Goal: Transaction & Acquisition: Purchase product/service

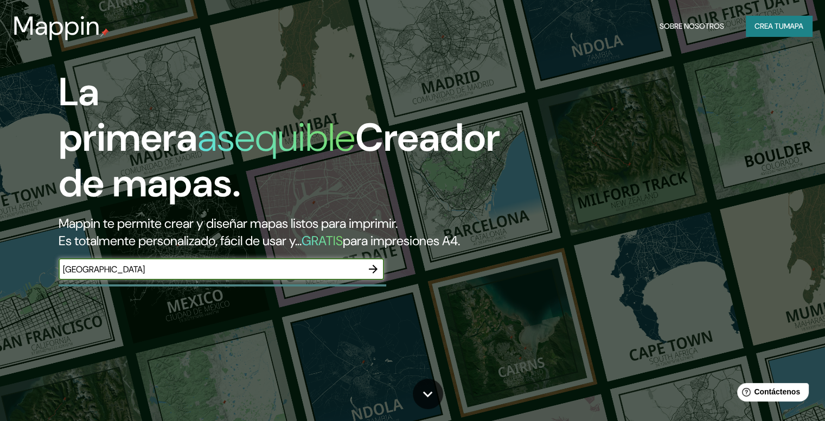
type input "[GEOGRAPHIC_DATA]"
click at [374, 273] on icon "button" at bounding box center [373, 269] width 9 height 9
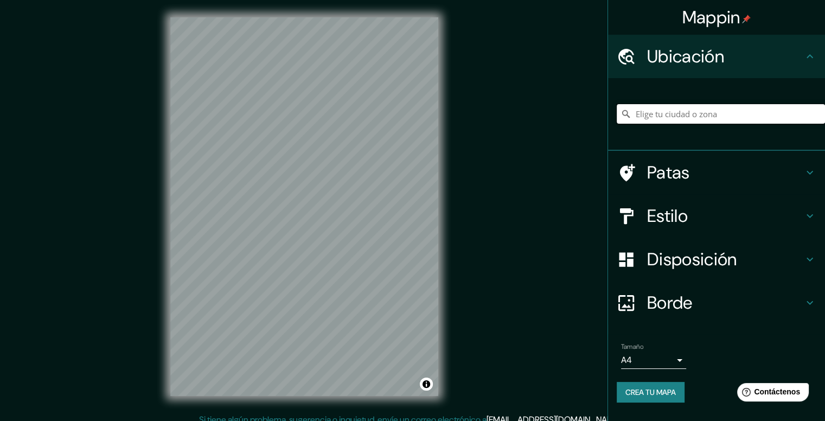
click at [682, 109] on input "Elige tu ciudad o zona" at bounding box center [721, 114] width 208 height 20
type input "[GEOGRAPHIC_DATA], 35558 Teguise, [GEOGRAPHIC_DATA], [GEOGRAPHIC_DATA]"
click at [158, 214] on div "© Mapbox © OpenStreetMap Improve this map" at bounding box center [304, 206] width 303 height 413
click at [473, 208] on div "Mappin Ubicación [GEOGRAPHIC_DATA] Teguise, [GEOGRAPHIC_DATA], [GEOGRAPHIC_DATA…" at bounding box center [412, 215] width 825 height 431
click at [183, 229] on div "© Mapbox © OpenStreetMap Improve this map" at bounding box center [304, 206] width 303 height 413
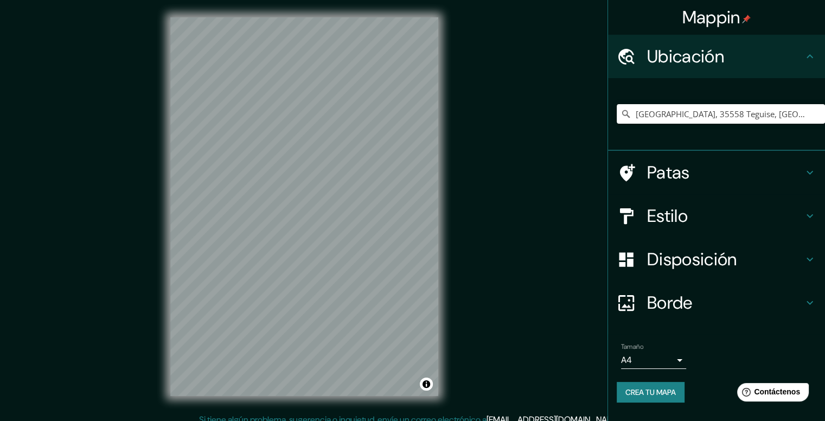
drag, startPoint x: 169, startPoint y: 233, endPoint x: 444, endPoint y: 212, distance: 275.3
click at [444, 212] on div "© Mapbox © OpenStreetMap Improve this map" at bounding box center [304, 206] width 303 height 413
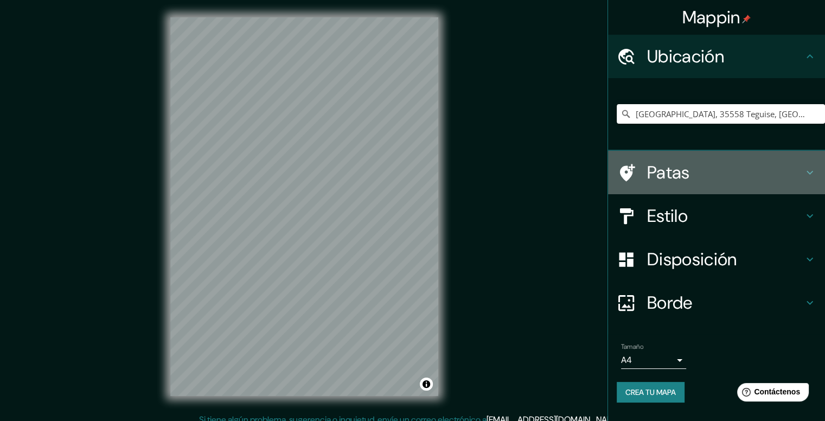
click at [803, 176] on icon at bounding box center [809, 172] width 13 height 13
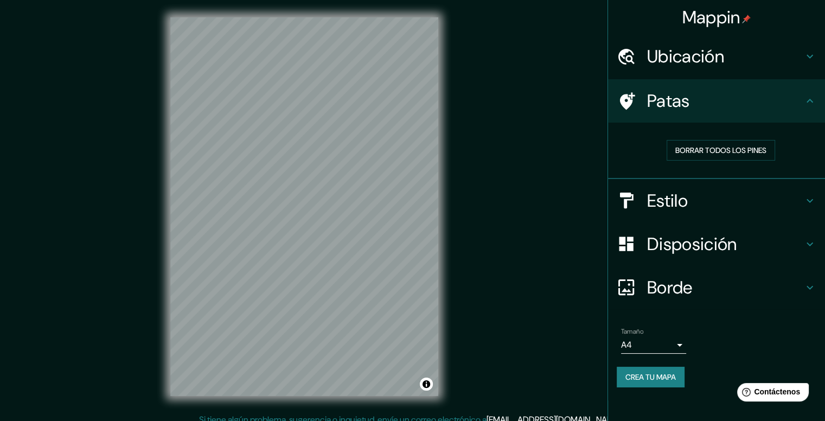
click at [807, 94] on icon at bounding box center [809, 100] width 13 height 13
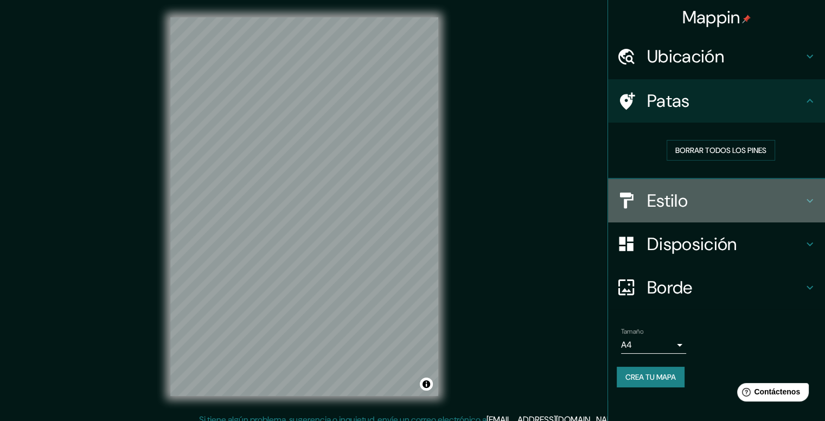
click at [798, 215] on div "Estilo" at bounding box center [716, 200] width 217 height 43
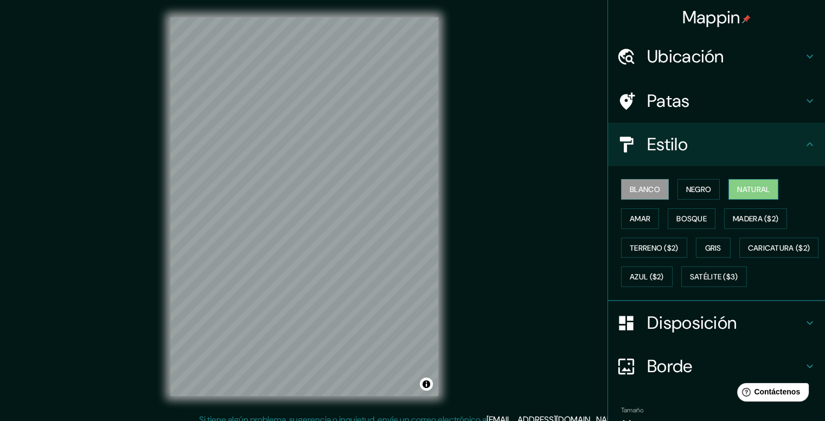
click at [729, 193] on button "Natural" at bounding box center [754, 189] width 50 height 21
click at [633, 188] on font "Blanco" at bounding box center [645, 189] width 30 height 10
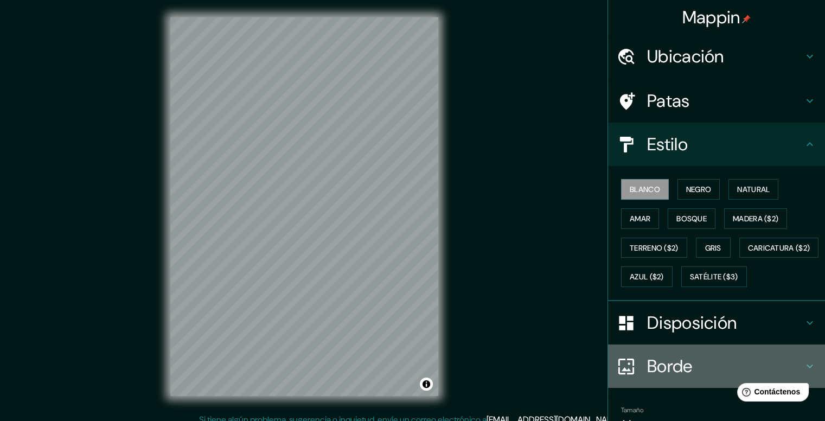
click at [684, 378] on font "Borde" at bounding box center [670, 366] width 46 height 23
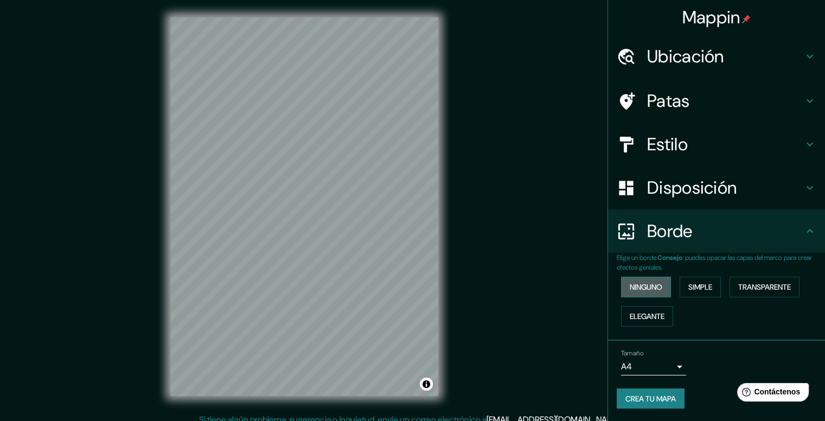
click at [661, 291] on font "Ninguno" at bounding box center [646, 287] width 33 height 14
click at [782, 198] on h4 "Disposición" at bounding box center [725, 188] width 156 height 22
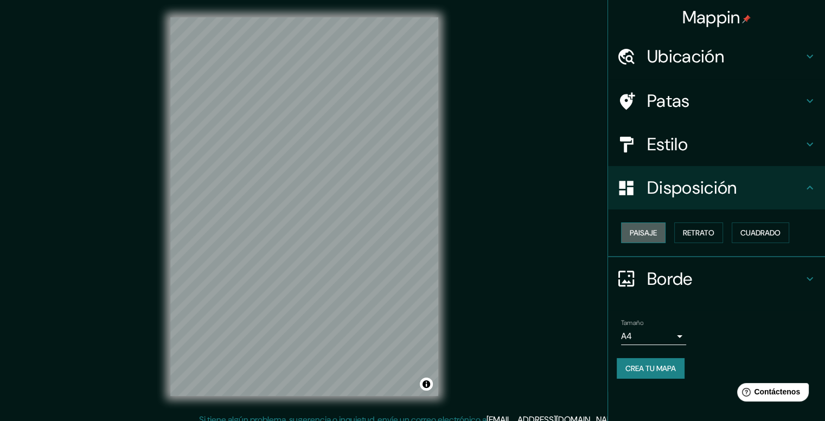
click at [656, 232] on font "Paisaje" at bounding box center [643, 233] width 27 height 10
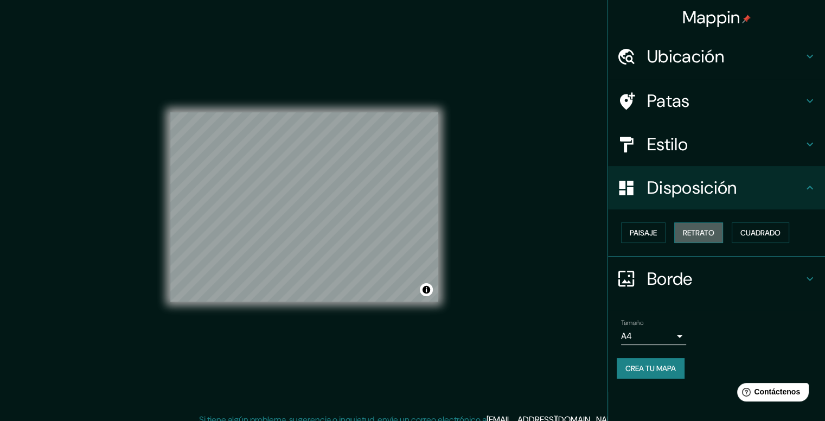
click at [694, 231] on font "Retrato" at bounding box center [698, 233] width 31 height 10
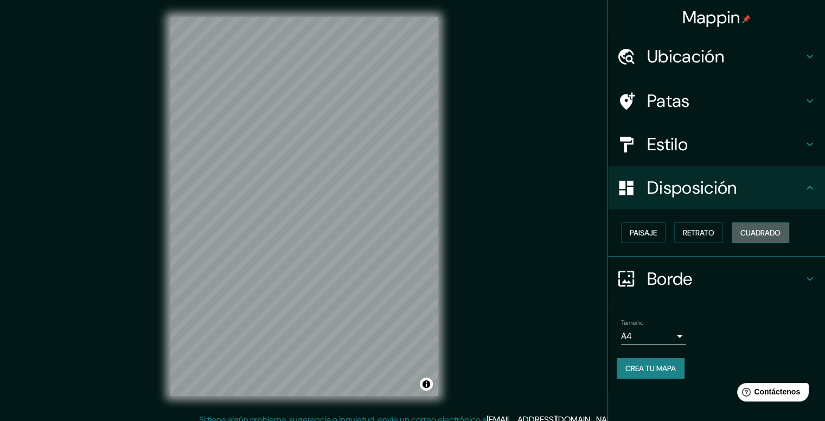
click at [739, 229] on button "Cuadrado" at bounding box center [761, 232] width 58 height 21
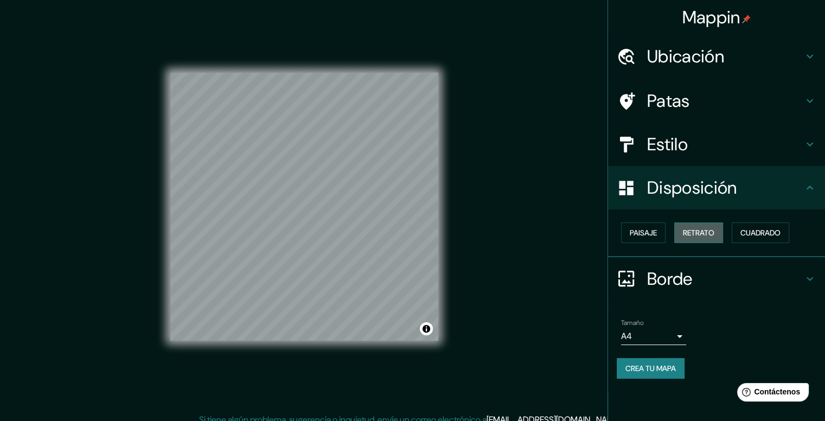
click at [695, 233] on font "Retrato" at bounding box center [698, 233] width 31 height 10
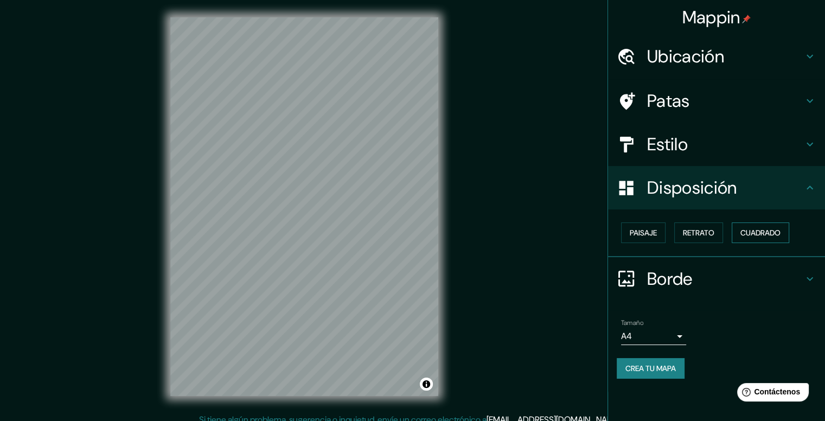
click at [749, 239] on font "Cuadrado" at bounding box center [761, 233] width 40 height 14
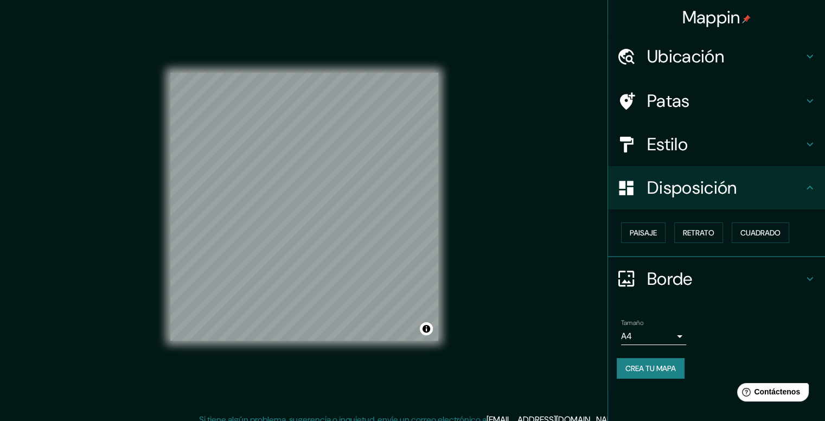
click at [733, 142] on h4 "Estilo" at bounding box center [725, 144] width 156 height 22
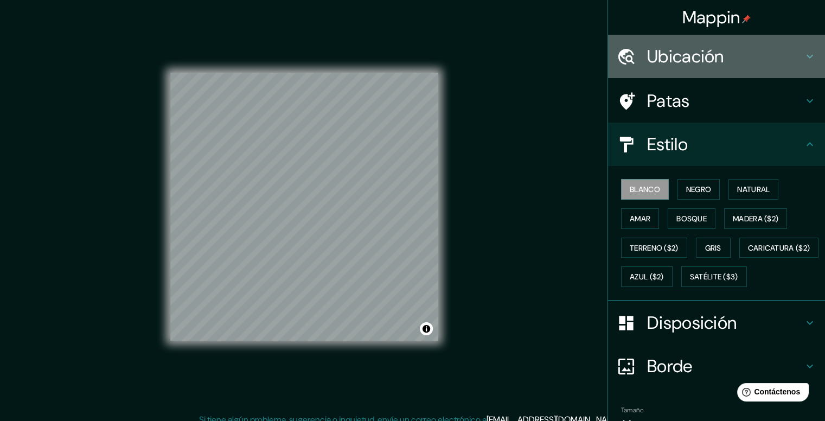
click at [733, 59] on h4 "Ubicación" at bounding box center [725, 57] width 156 height 22
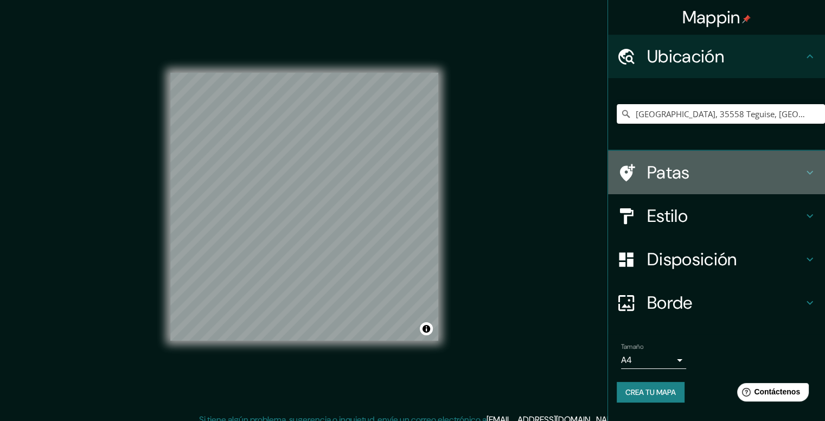
click at [716, 170] on h4 "Patas" at bounding box center [725, 173] width 156 height 22
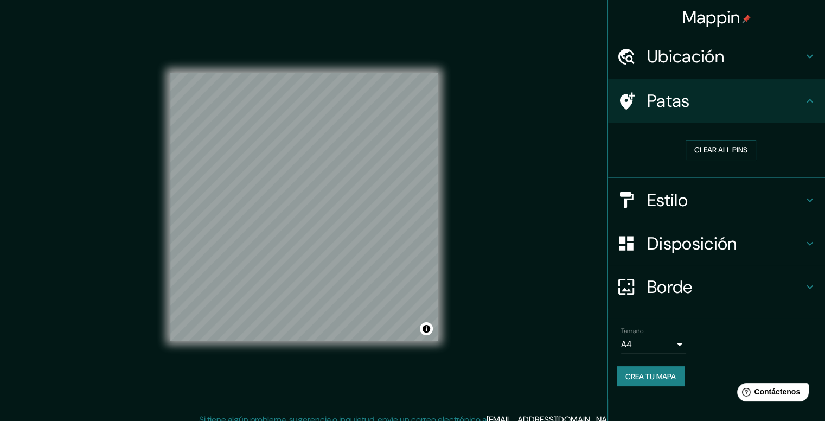
scroll to position [10, 0]
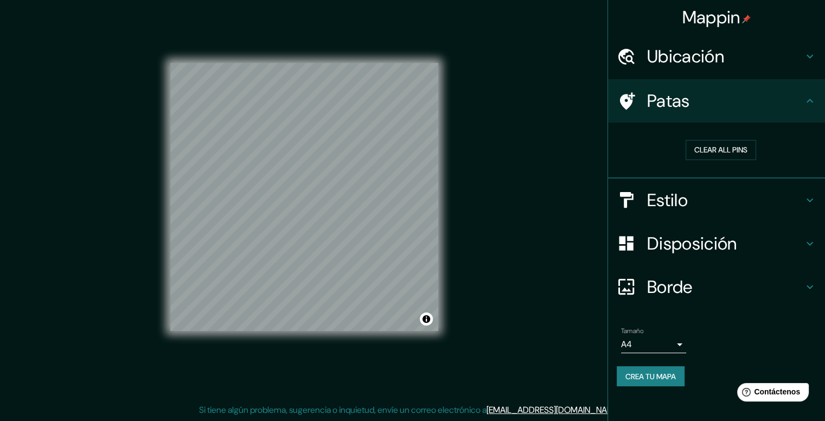
click at [744, 196] on h4 "Estilo" at bounding box center [725, 200] width 156 height 22
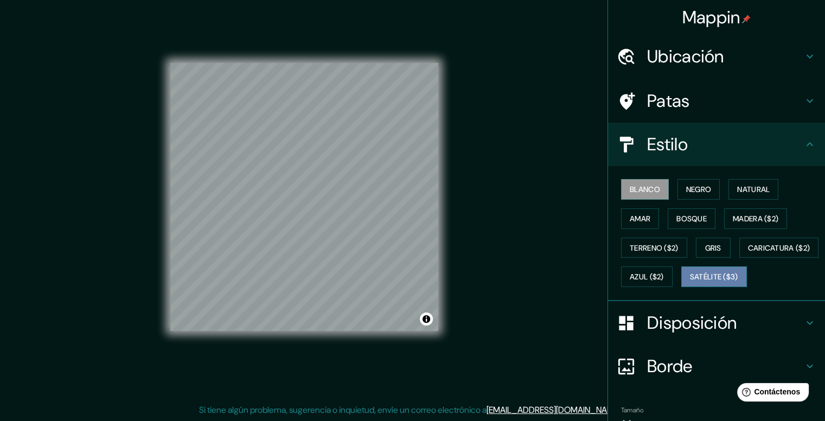
click at [690, 284] on font "Satélite ($3)" at bounding box center [714, 277] width 48 height 14
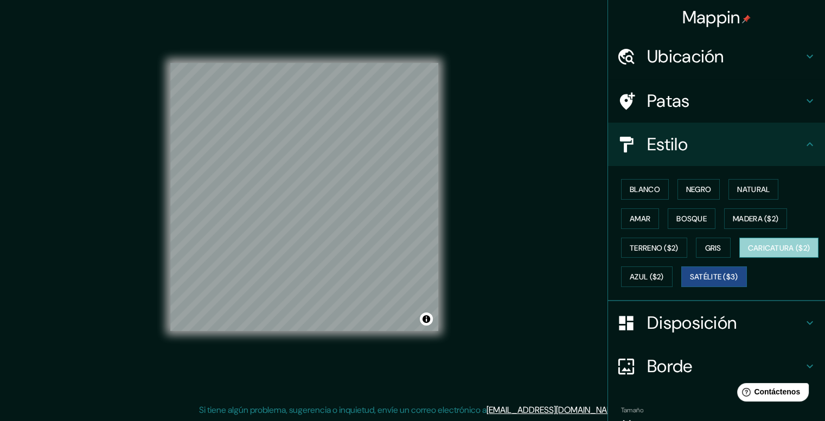
click at [739, 258] on button "Caricatura ($2)" at bounding box center [779, 248] width 80 height 21
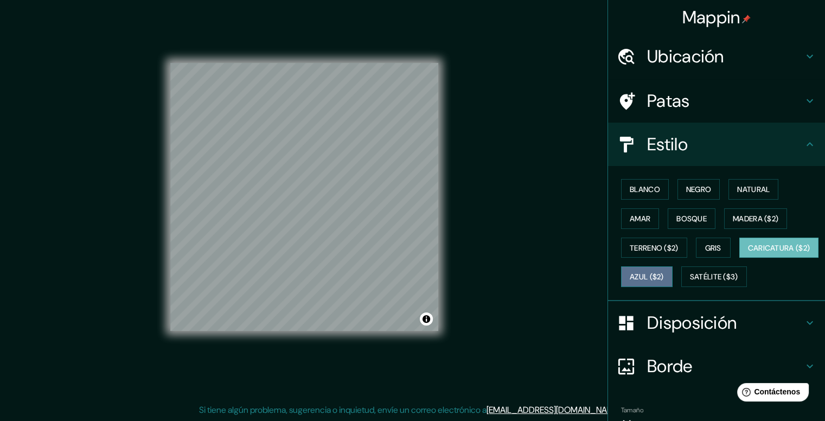
click at [664, 277] on font "Azul ($2)" at bounding box center [647, 277] width 34 height 10
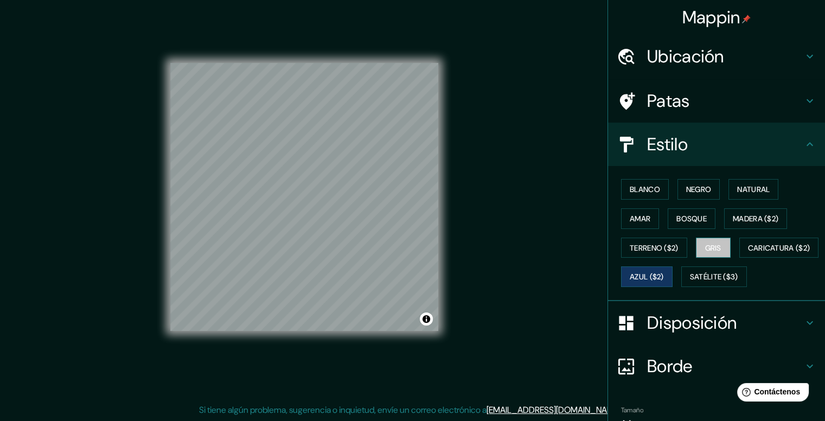
click at [713, 249] on font "Gris" at bounding box center [713, 248] width 16 height 10
click at [661, 238] on button "Terreno ($2)" at bounding box center [654, 248] width 66 height 21
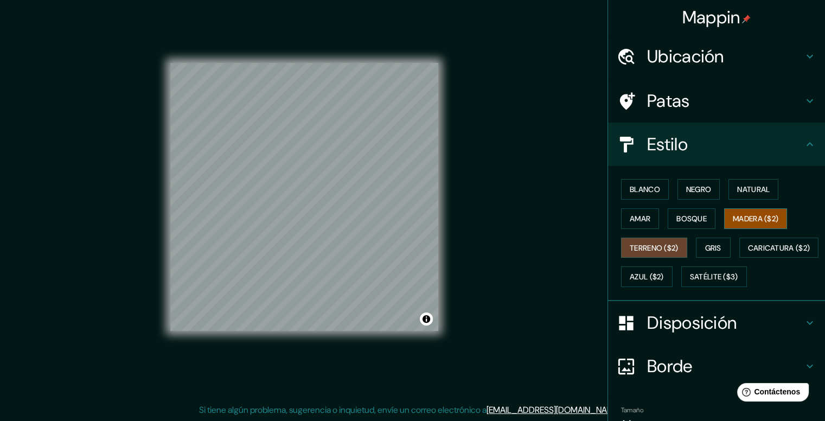
click at [733, 222] on font "Madera ($2)" at bounding box center [756, 219] width 46 height 14
click at [700, 214] on font "Bosque" at bounding box center [692, 219] width 30 height 10
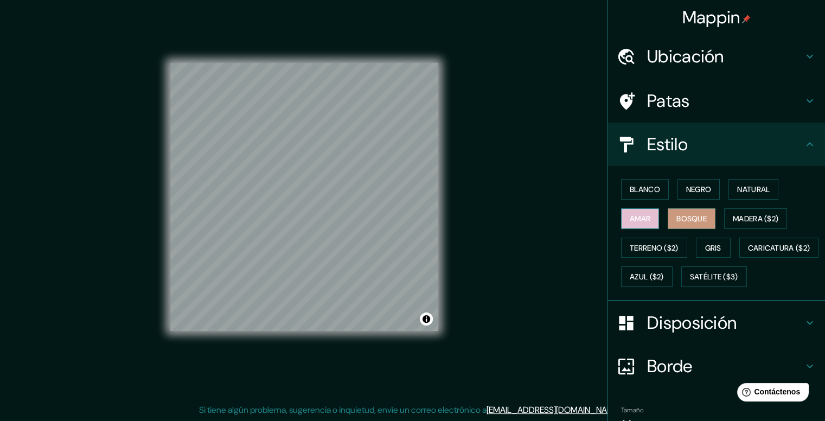
click at [630, 219] on font "Amar" at bounding box center [640, 219] width 21 height 10
click at [753, 187] on font "Natural" at bounding box center [753, 189] width 33 height 10
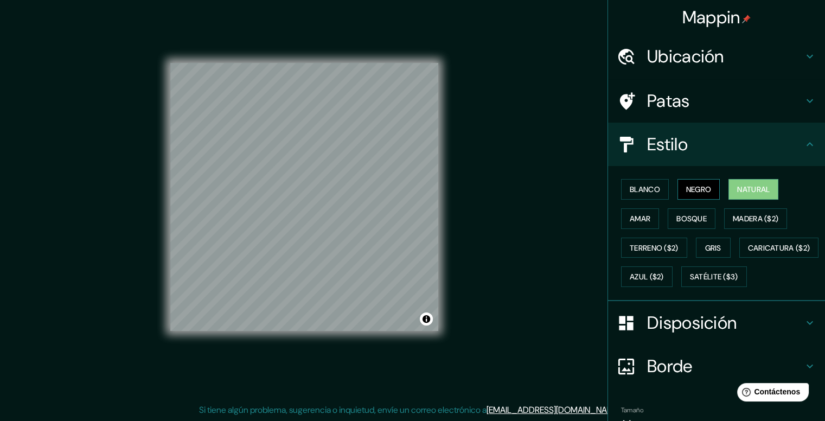
click at [706, 183] on button "Negro" at bounding box center [699, 189] width 43 height 21
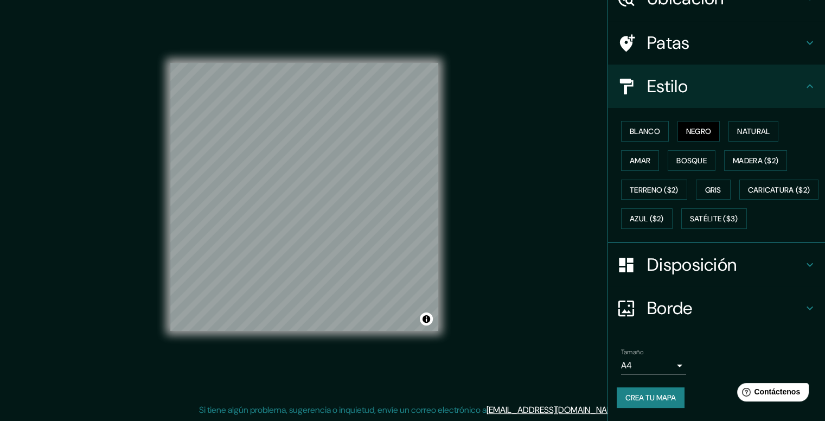
scroll to position [85, 0]
